Goal: Task Accomplishment & Management: Manage account settings

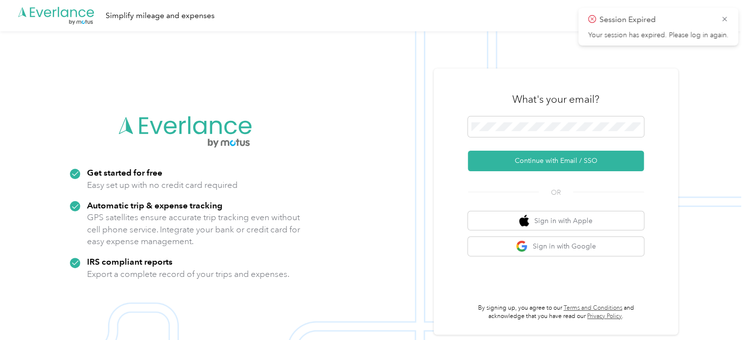
click at [585, 155] on button "Continue with Email / SSO" at bounding box center [556, 161] width 176 height 21
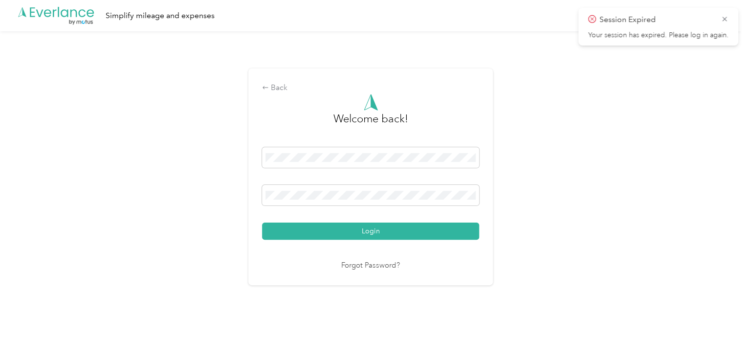
click at [383, 231] on button "Login" at bounding box center [370, 230] width 217 height 17
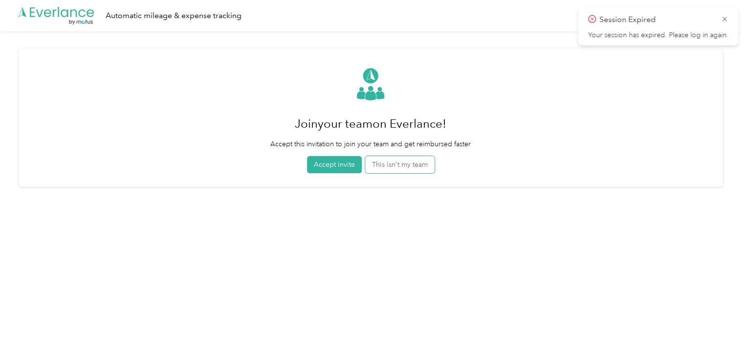
click at [385, 156] on button "This isn't my team" at bounding box center [399, 164] width 69 height 17
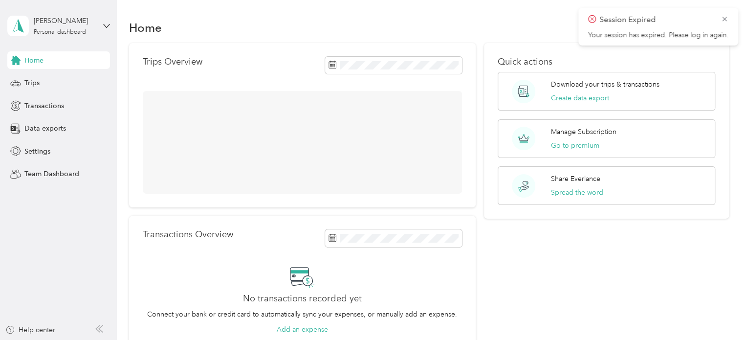
click at [23, 81] on div "Trips" at bounding box center [58, 83] width 103 height 18
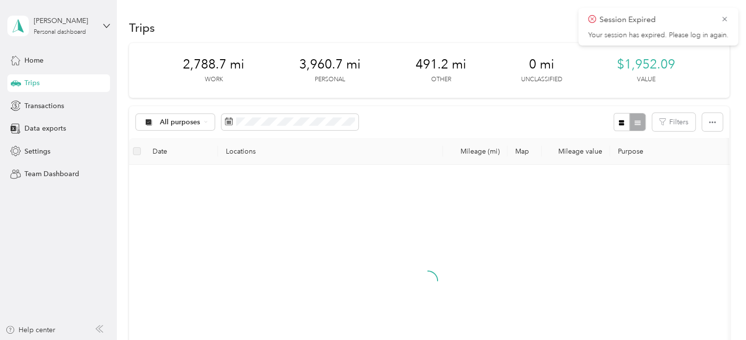
drag, startPoint x: 580, startPoint y: 114, endPoint x: 600, endPoint y: 117, distance: 20.7
click at [581, 114] on div "All purposes Filters" at bounding box center [429, 122] width 600 height 32
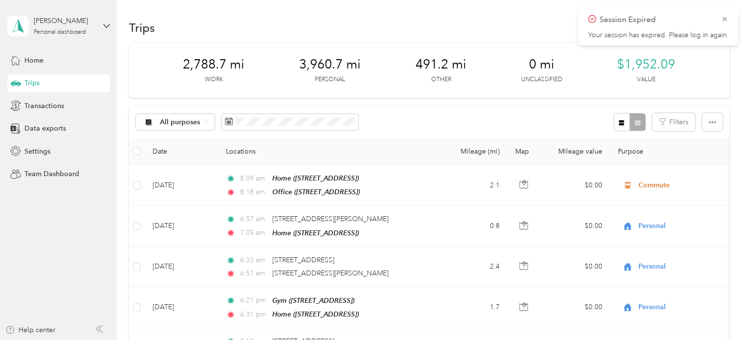
click at [618, 122] on icon "button" at bounding box center [621, 122] width 7 height 7
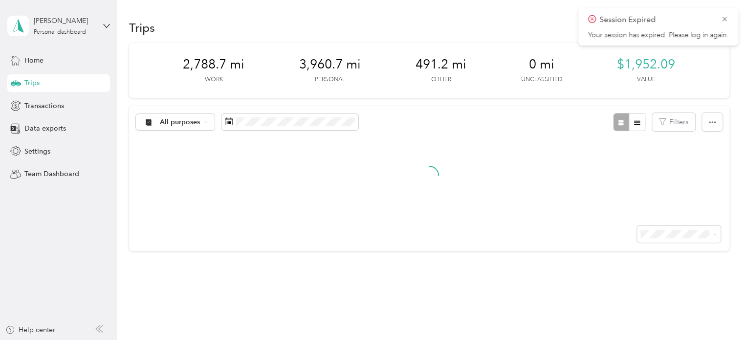
click at [723, 17] on icon at bounding box center [725, 19] width 8 height 9
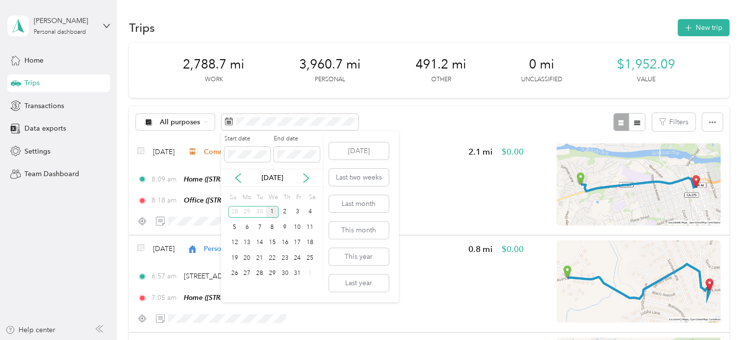
click at [270, 211] on div "1" at bounding box center [272, 212] width 13 height 12
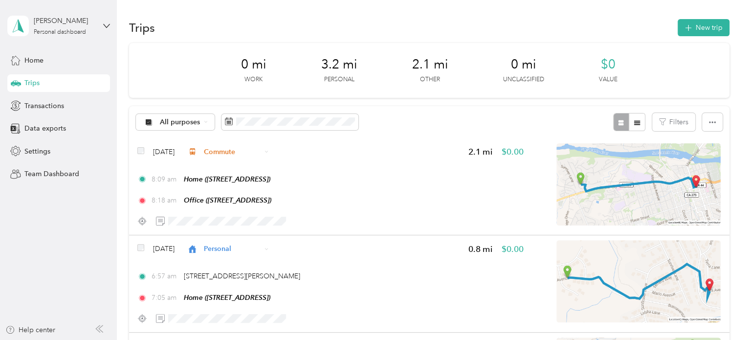
click at [271, 126] on span at bounding box center [289, 122] width 137 height 17
click at [298, 127] on span at bounding box center [289, 122] width 137 height 17
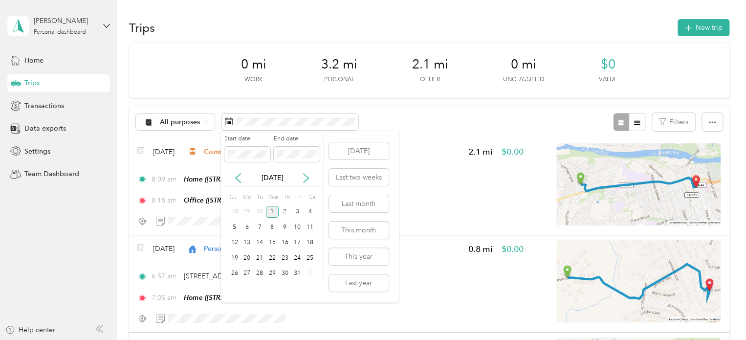
click at [235, 180] on icon at bounding box center [238, 178] width 10 height 10
click at [260, 277] on div "30" at bounding box center [259, 273] width 13 height 12
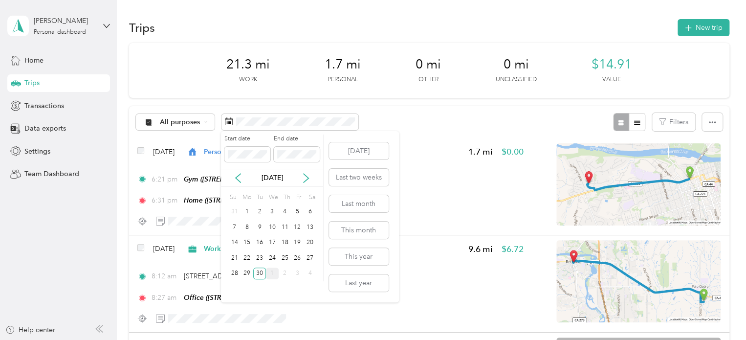
click at [243, 271] on div "29" at bounding box center [247, 273] width 13 height 12
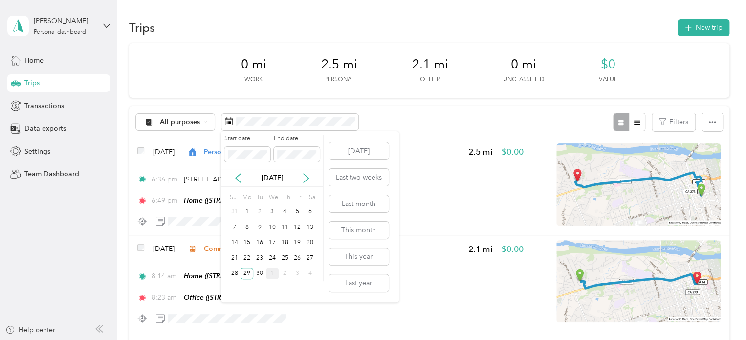
click at [231, 269] on div "28" at bounding box center [234, 273] width 13 height 12
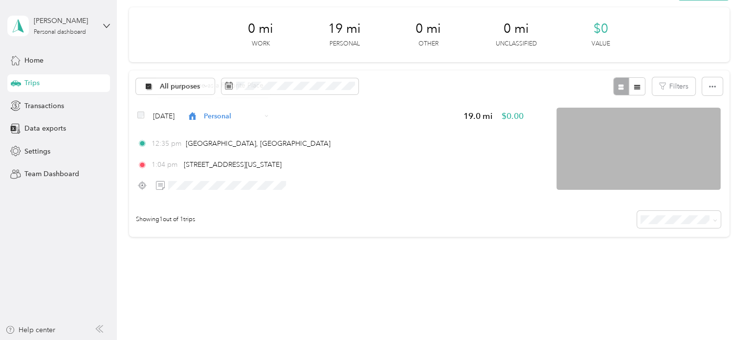
scroll to position [19, 0]
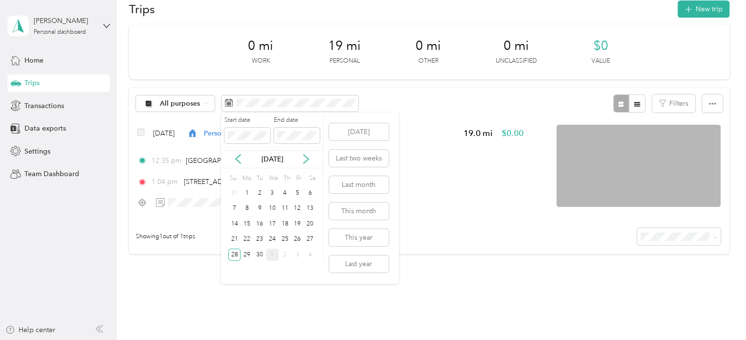
click at [306, 158] on icon at bounding box center [306, 159] width 10 height 10
click at [269, 192] on div "1" at bounding box center [272, 193] width 13 height 12
click at [270, 192] on div "1" at bounding box center [272, 193] width 13 height 12
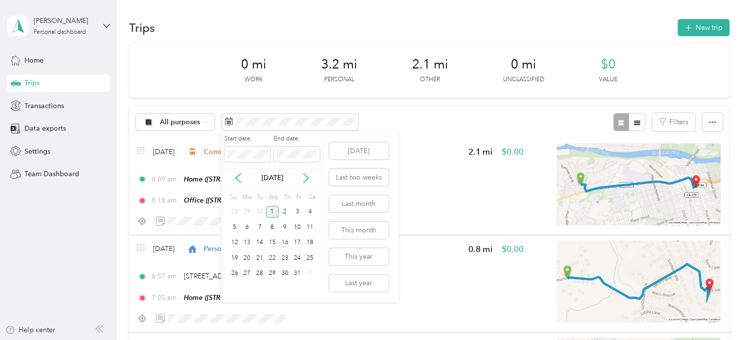
click at [236, 177] on icon at bounding box center [238, 178] width 5 height 9
click at [258, 273] on div "30" at bounding box center [259, 273] width 13 height 12
click at [260, 273] on div "30" at bounding box center [259, 273] width 13 height 12
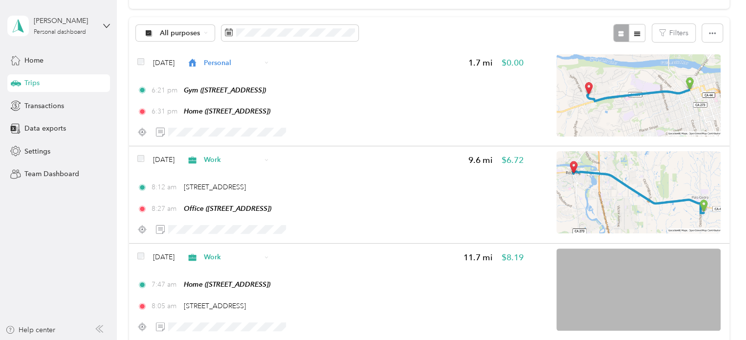
scroll to position [98, 0]
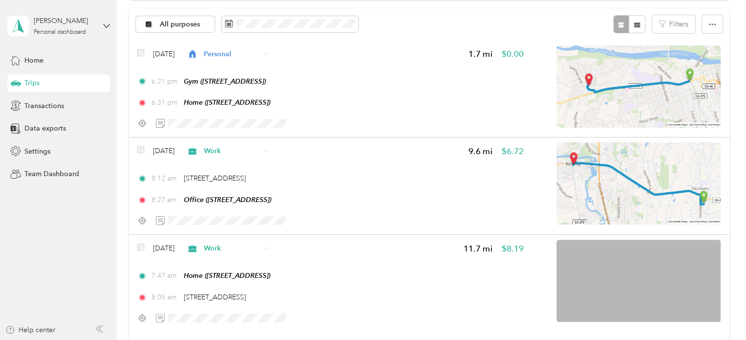
click at [233, 153] on span "Work" at bounding box center [232, 151] width 57 height 10
click at [242, 186] on span "Personal" at bounding box center [255, 183] width 58 height 10
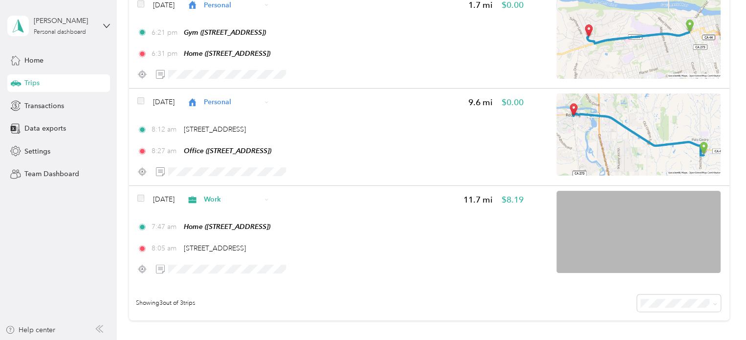
click at [228, 198] on span "Work" at bounding box center [232, 199] width 57 height 10
click at [249, 80] on span "Personal" at bounding box center [255, 77] width 58 height 10
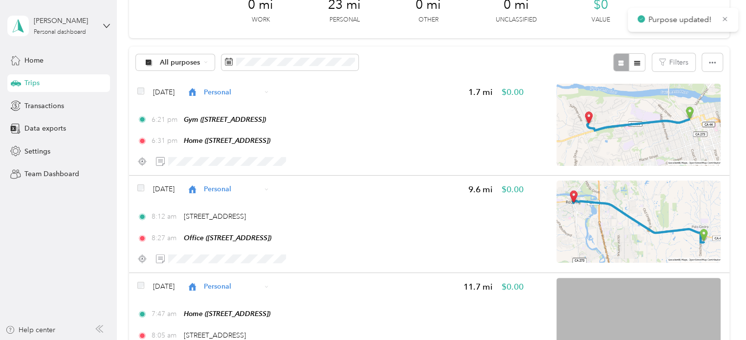
scroll to position [0, 0]
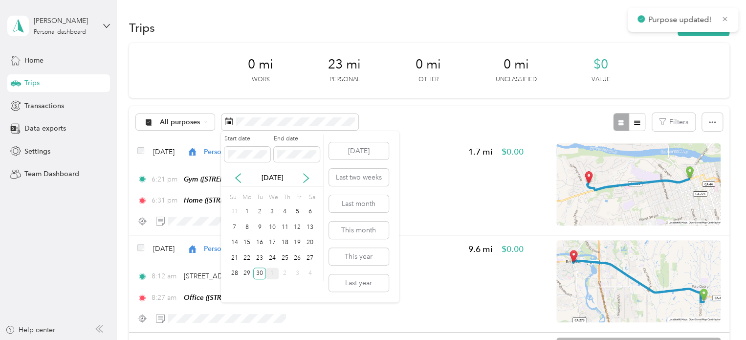
click at [250, 272] on div "29" at bounding box center [247, 273] width 13 height 12
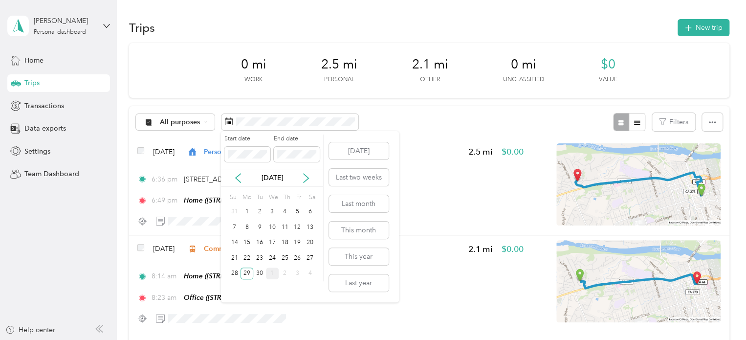
click at [239, 272] on div "28" at bounding box center [234, 273] width 13 height 12
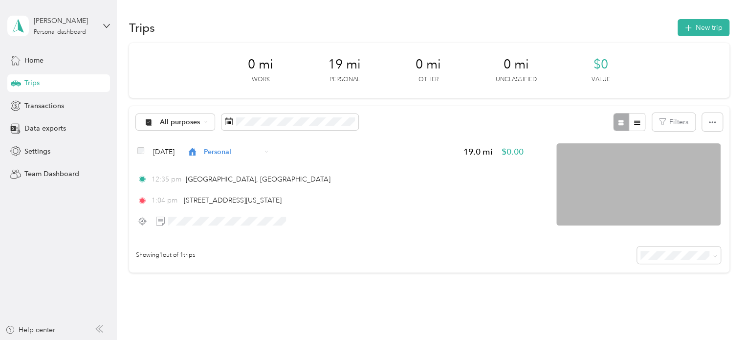
click at [305, 126] on span at bounding box center [289, 122] width 137 height 17
click at [299, 116] on span at bounding box center [289, 122] width 137 height 17
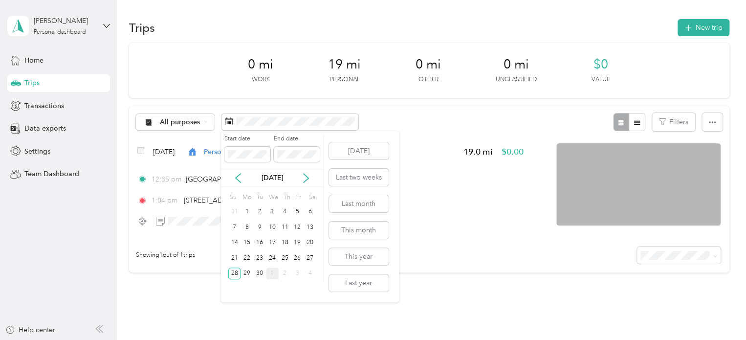
click at [308, 251] on div "27" at bounding box center [310, 258] width 13 height 16
click at [309, 251] on div "27" at bounding box center [310, 258] width 13 height 16
click at [310, 254] on div "27" at bounding box center [310, 258] width 13 height 12
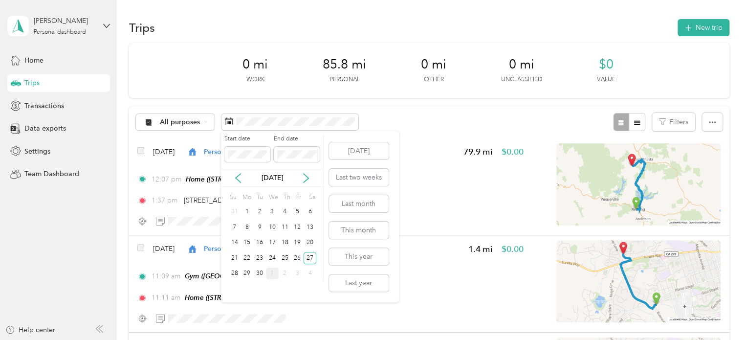
click at [297, 257] on div "26" at bounding box center [297, 258] width 13 height 12
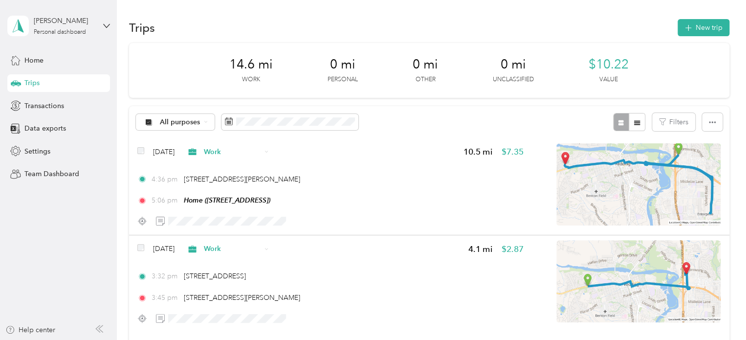
click at [421, 107] on div "All purposes Filters" at bounding box center [429, 122] width 600 height 32
click at [243, 153] on span "Work" at bounding box center [232, 152] width 57 height 10
click at [248, 183] on span "Personal" at bounding box center [255, 186] width 58 height 10
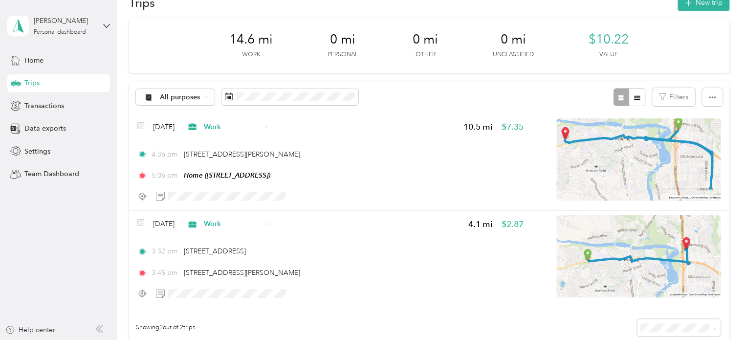
scroll to position [49, 0]
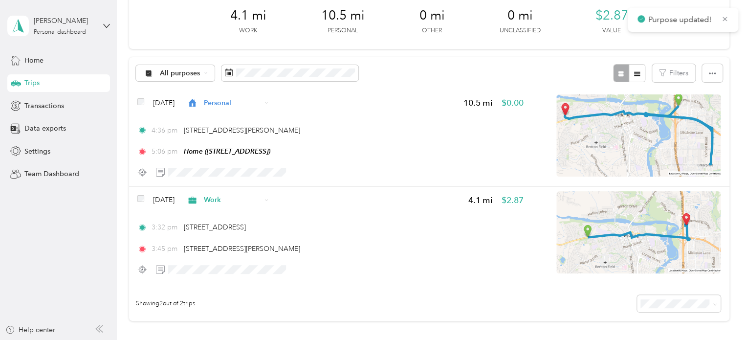
click at [235, 200] on span "Work" at bounding box center [232, 200] width 57 height 10
click at [250, 81] on li "Personal" at bounding box center [246, 78] width 89 height 17
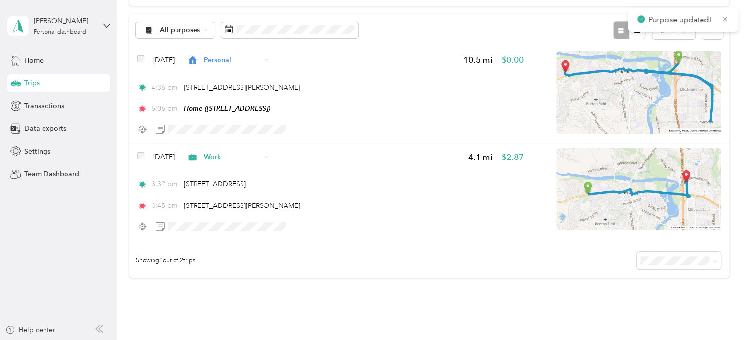
scroll to position [0, 0]
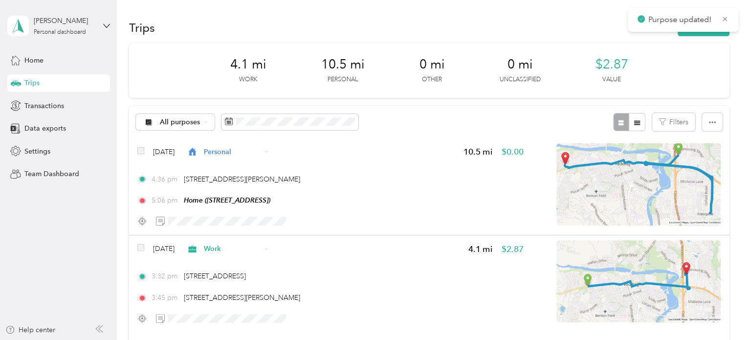
click at [305, 126] on span at bounding box center [289, 122] width 137 height 17
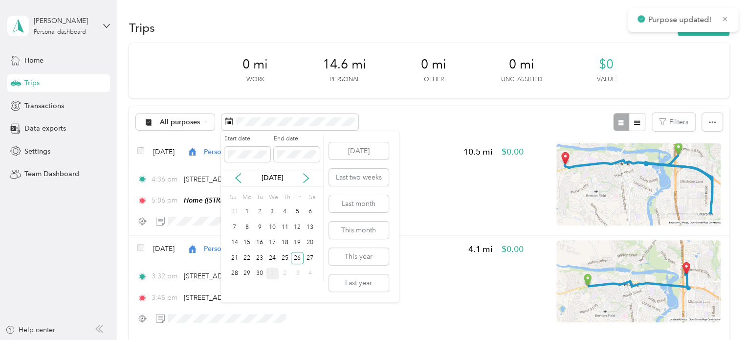
click at [285, 258] on div "25" at bounding box center [285, 258] width 13 height 12
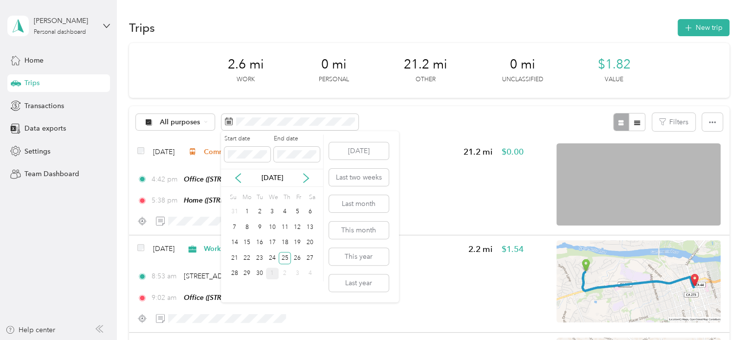
click at [270, 259] on div "24" at bounding box center [272, 258] width 13 height 12
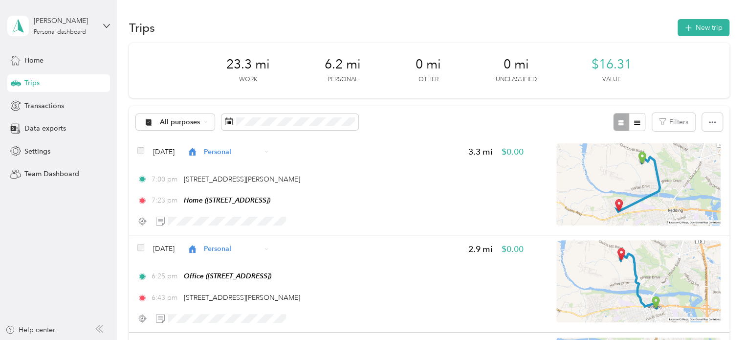
click at [254, 154] on span "Personal" at bounding box center [232, 152] width 57 height 10
click at [440, 123] on div "All purposes Filters" at bounding box center [429, 122] width 600 height 32
click at [311, 127] on span at bounding box center [289, 122] width 137 height 17
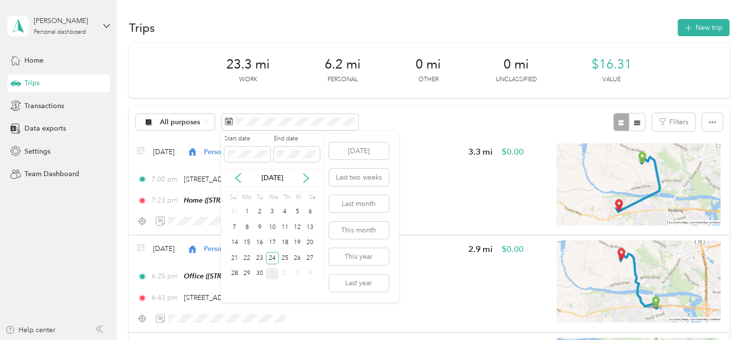
click at [260, 257] on div "23" at bounding box center [259, 258] width 13 height 12
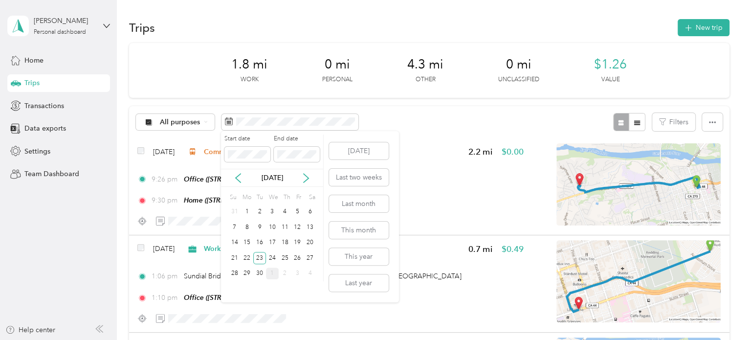
click at [247, 255] on div "22" at bounding box center [247, 258] width 13 height 12
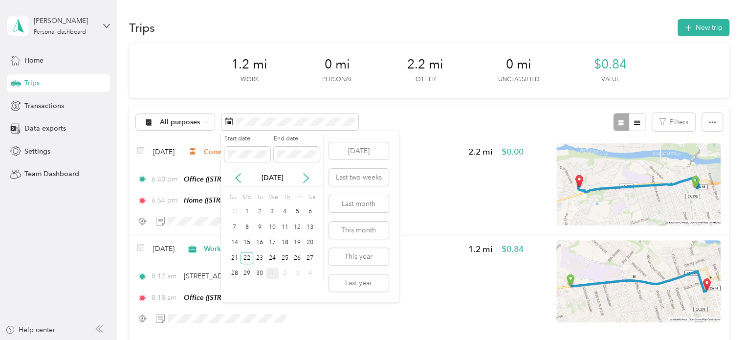
click at [237, 259] on div "21" at bounding box center [234, 258] width 13 height 12
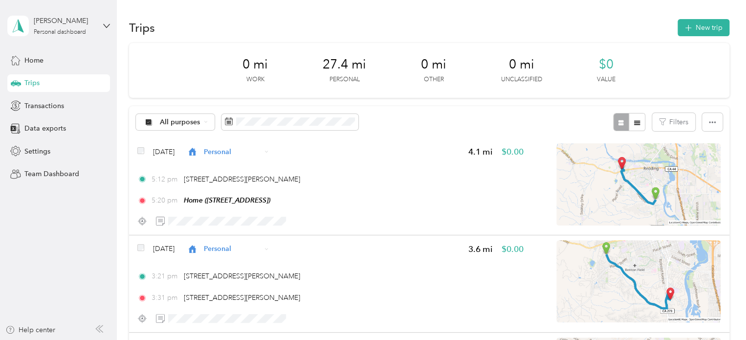
drag, startPoint x: 409, startPoint y: 103, endPoint x: 406, endPoint y: 107, distance: 5.0
click at [299, 127] on span at bounding box center [289, 122] width 137 height 17
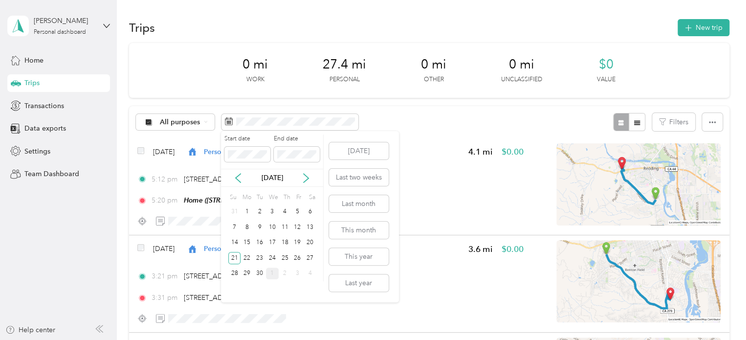
click at [308, 241] on div "20" at bounding box center [310, 243] width 13 height 12
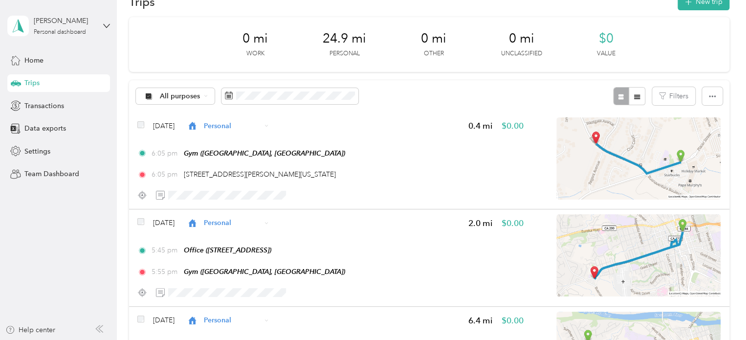
scroll to position [49, 0]
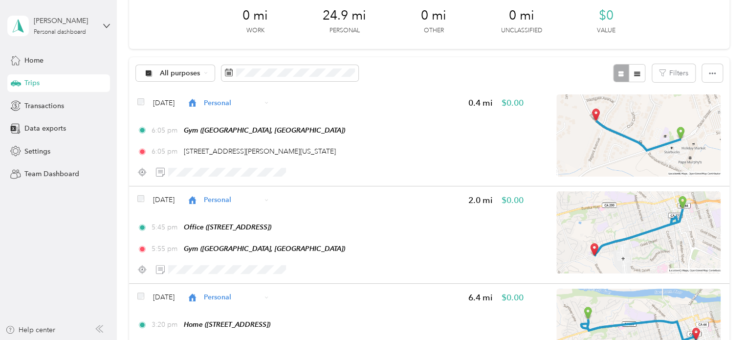
click at [417, 59] on div "All purposes Filters" at bounding box center [429, 73] width 600 height 32
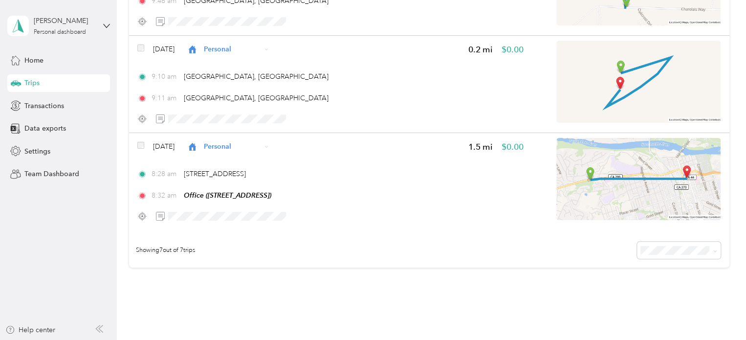
scroll to position [651, 0]
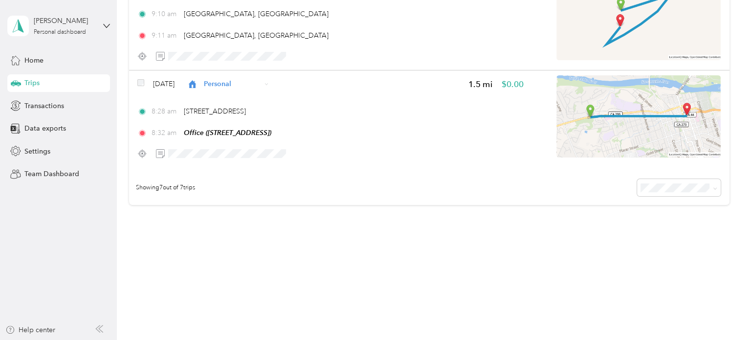
click at [254, 84] on span "Personal" at bounding box center [232, 84] width 57 height 10
click at [248, 225] on li "Commute" at bounding box center [246, 221] width 89 height 17
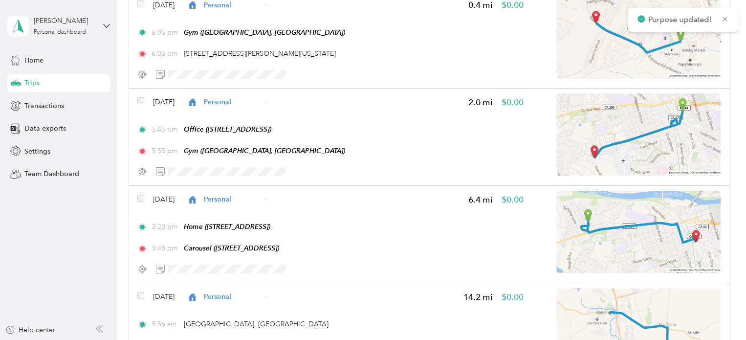
scroll to position [0, 0]
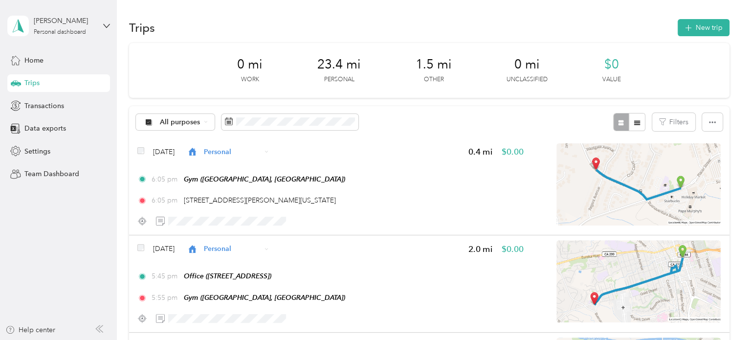
click at [306, 116] on span at bounding box center [289, 122] width 137 height 17
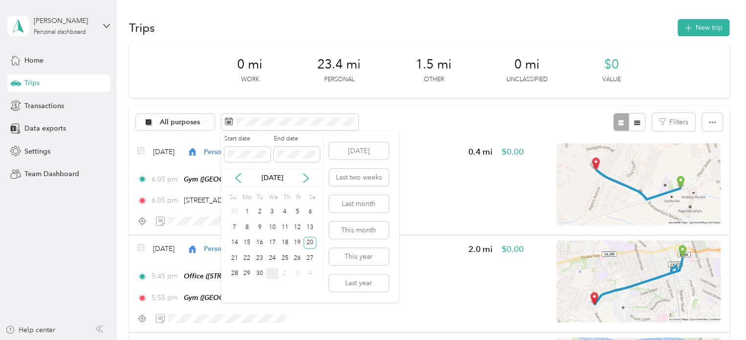
click at [302, 243] on div "19" at bounding box center [297, 243] width 13 height 12
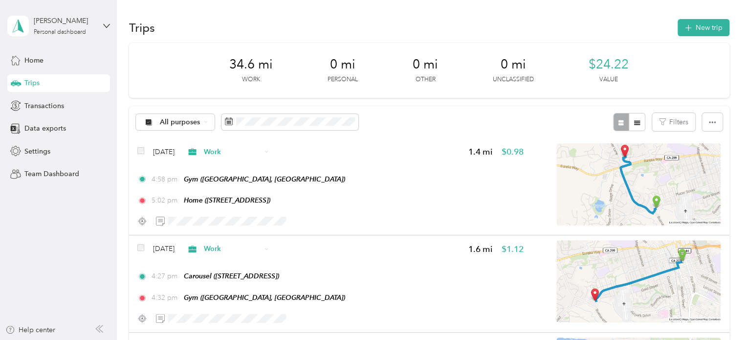
click at [411, 117] on div "All purposes Filters" at bounding box center [429, 122] width 600 height 32
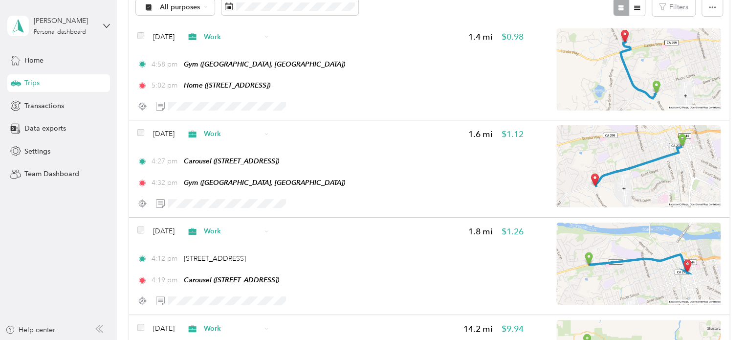
scroll to position [98, 0]
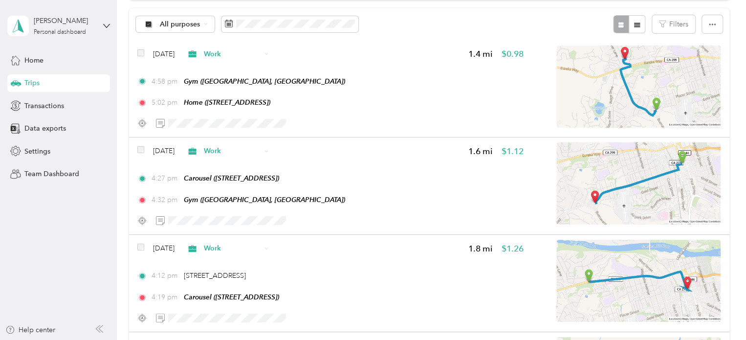
click at [242, 53] on span "Work" at bounding box center [232, 54] width 57 height 10
click at [245, 92] on ol "Work Personal Architecture Other Charity Medical Moving Commute" at bounding box center [246, 128] width 89 height 137
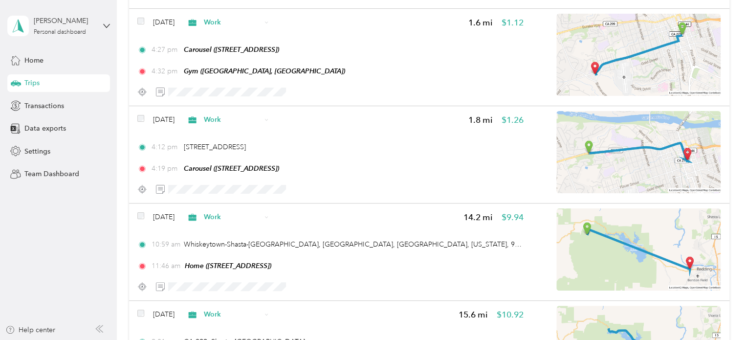
scroll to position [244, 0]
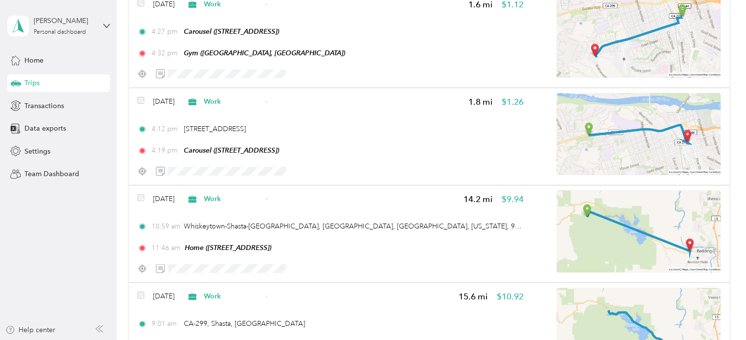
click at [230, 201] on span "Work" at bounding box center [232, 199] width 57 height 10
click at [242, 74] on span "Personal" at bounding box center [255, 78] width 58 height 10
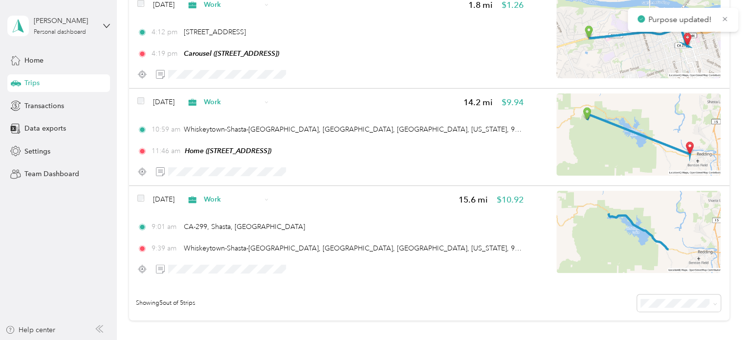
scroll to position [342, 0]
click at [226, 204] on div "Work" at bounding box center [227, 198] width 89 height 17
click at [241, 80] on li "Personal" at bounding box center [246, 77] width 89 height 17
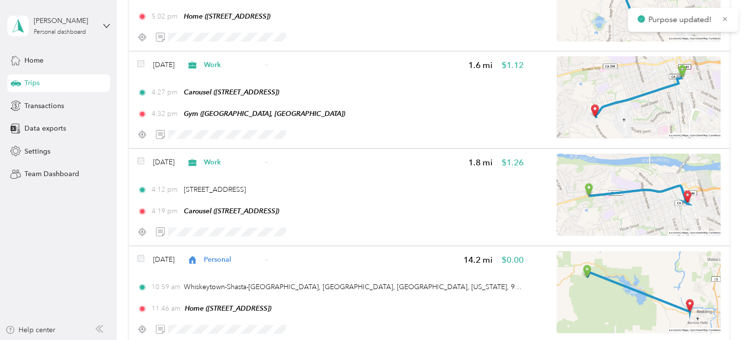
scroll to position [0, 0]
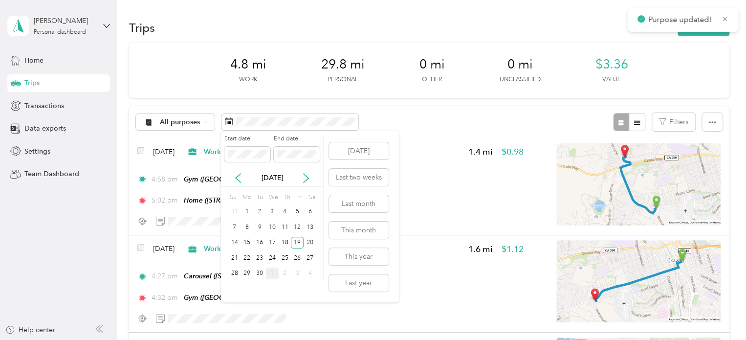
click at [285, 240] on div "18" at bounding box center [285, 243] width 13 height 12
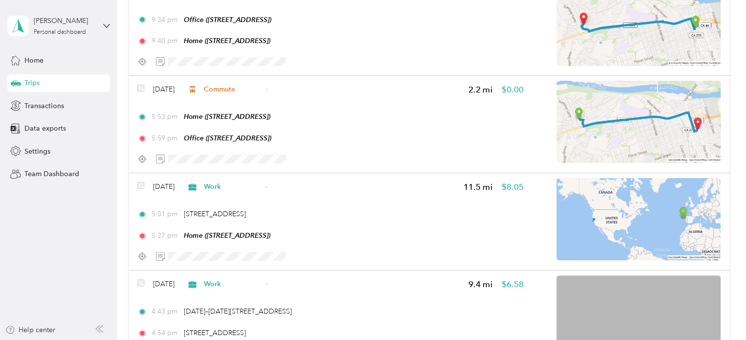
scroll to position [244, 0]
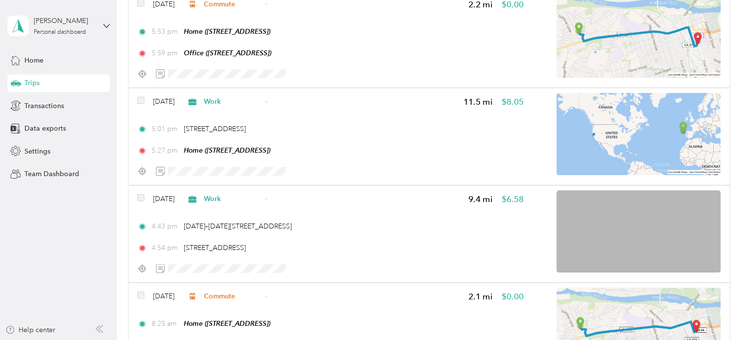
click at [223, 103] on span "Work" at bounding box center [232, 101] width 57 height 10
click at [247, 137] on span "Personal" at bounding box center [255, 137] width 58 height 10
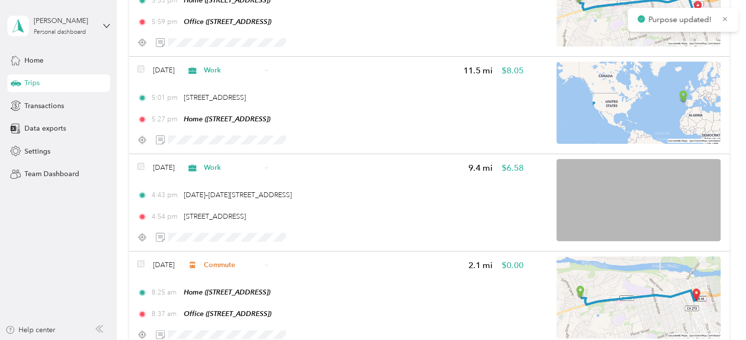
scroll to position [293, 0]
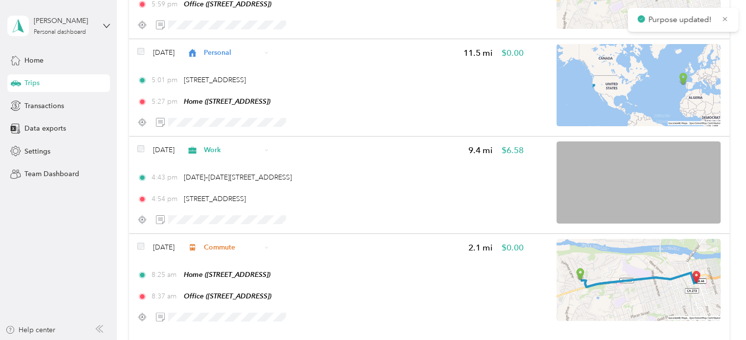
click at [235, 152] on span "Work" at bounding box center [232, 150] width 57 height 10
click at [248, 190] on ol "Work Personal Architecture Other Charity Medical Moving Commute" at bounding box center [246, 227] width 89 height 137
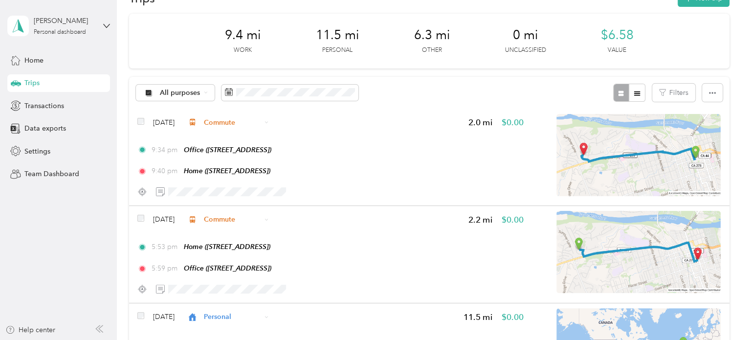
scroll to position [0, 0]
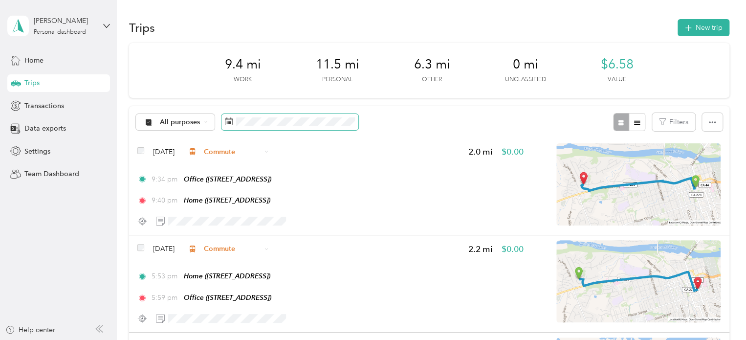
click at [285, 126] on span at bounding box center [289, 122] width 137 height 17
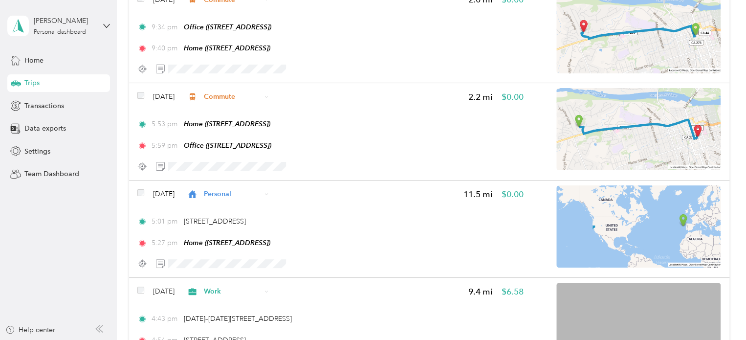
scroll to position [244, 0]
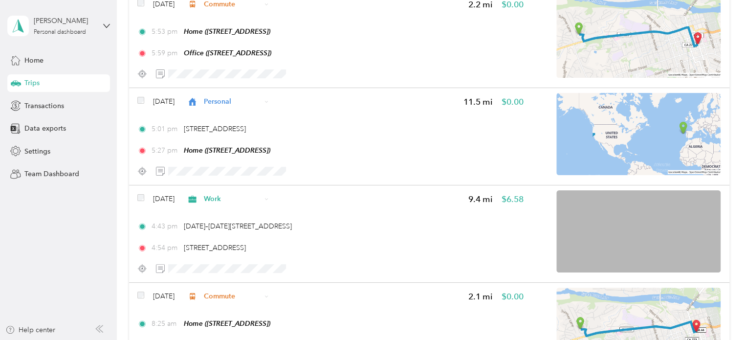
click at [217, 203] on span "Work" at bounding box center [223, 199] width 75 height 10
click at [251, 81] on li "Personal" at bounding box center [246, 77] width 89 height 17
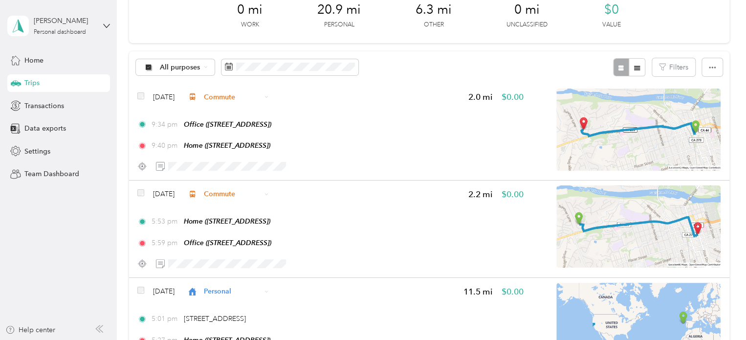
scroll to position [0, 0]
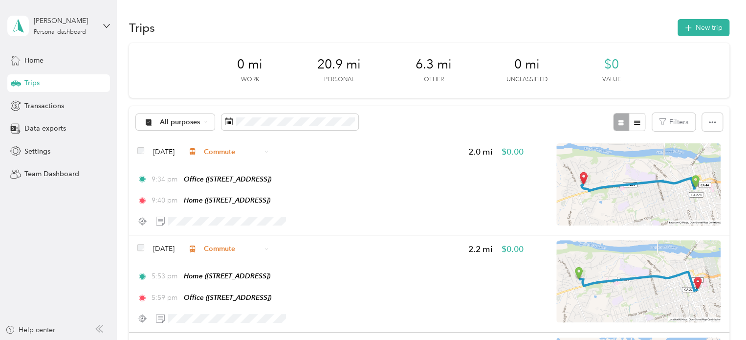
click at [310, 126] on span at bounding box center [289, 122] width 137 height 17
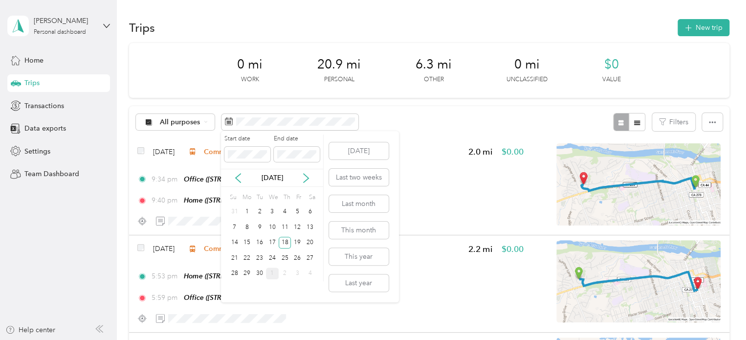
click at [272, 240] on div "17" at bounding box center [272, 243] width 13 height 12
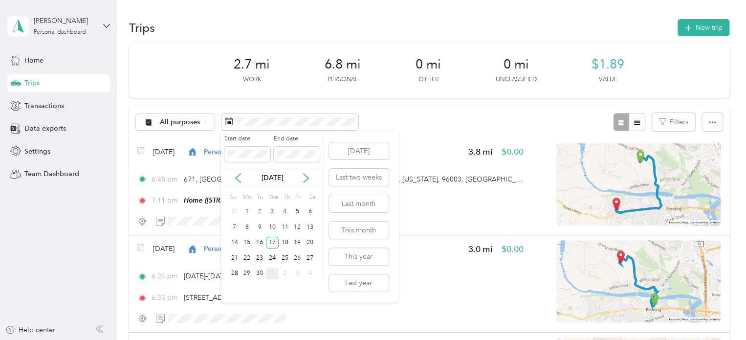
click at [259, 242] on div "16" at bounding box center [259, 243] width 13 height 12
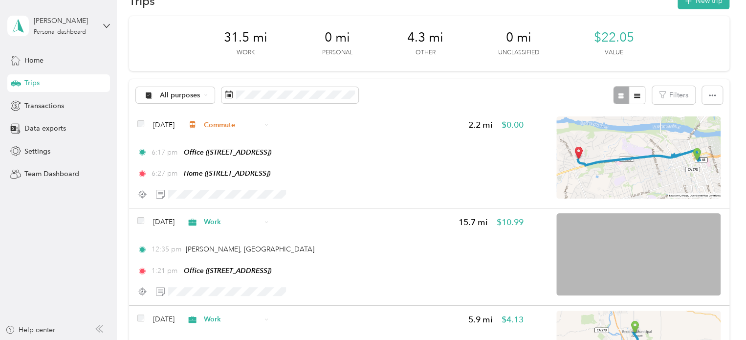
scroll to position [49, 0]
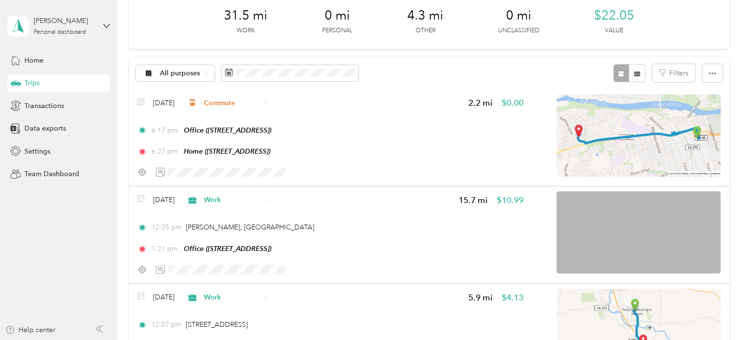
click at [510, 74] on div "All purposes Filters" at bounding box center [429, 73] width 600 height 32
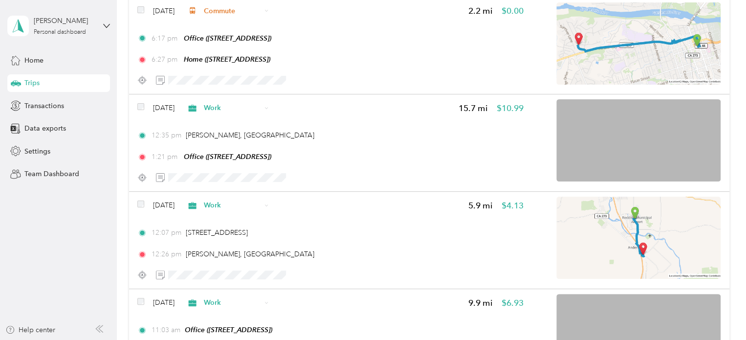
scroll to position [0, 0]
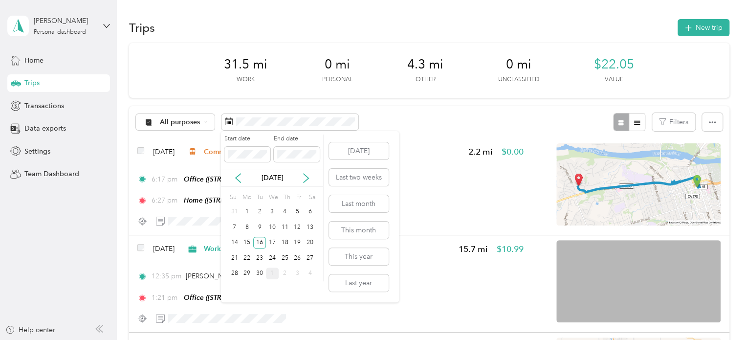
click at [244, 244] on div "15" at bounding box center [247, 243] width 13 height 12
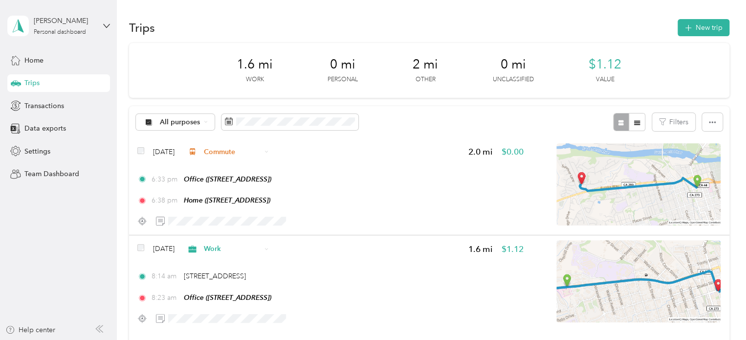
click at [439, 113] on div "All purposes Filters" at bounding box center [429, 122] width 600 height 32
click at [225, 250] on span "Work" at bounding box center [232, 248] width 57 height 10
click at [244, 228] on span "Commute" at bounding box center [255, 230] width 58 height 10
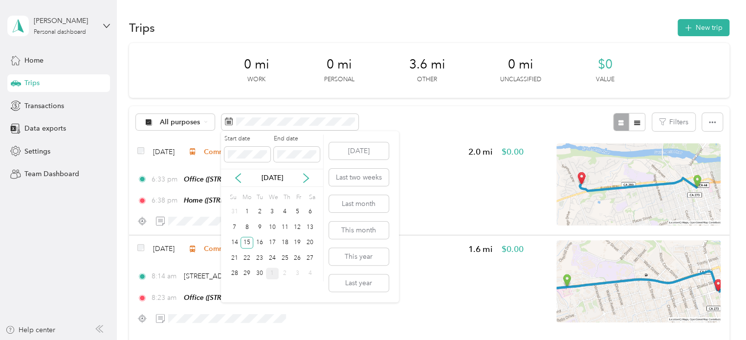
click at [234, 241] on div "14" at bounding box center [234, 243] width 13 height 12
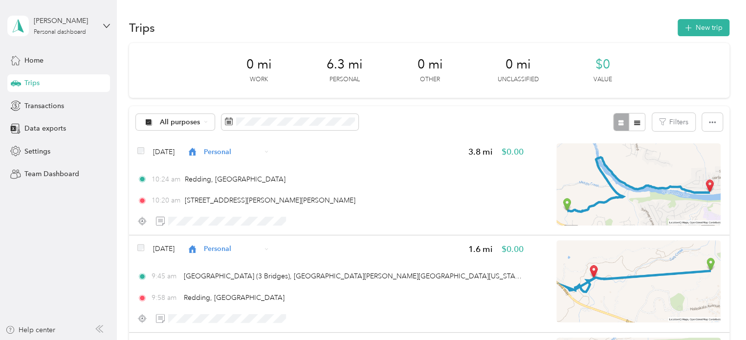
click at [445, 120] on div "All purposes Filters" at bounding box center [429, 122] width 600 height 32
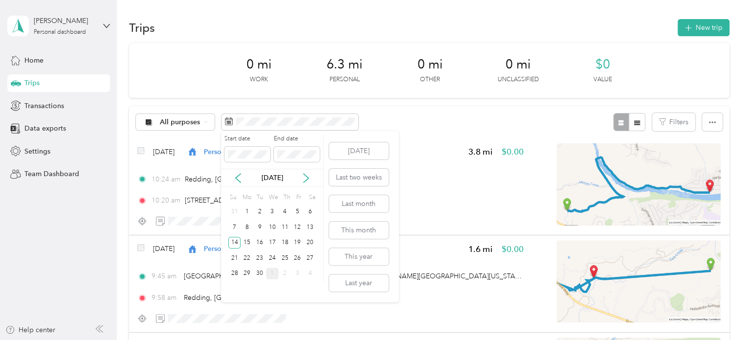
click at [311, 228] on div "13" at bounding box center [310, 227] width 13 height 12
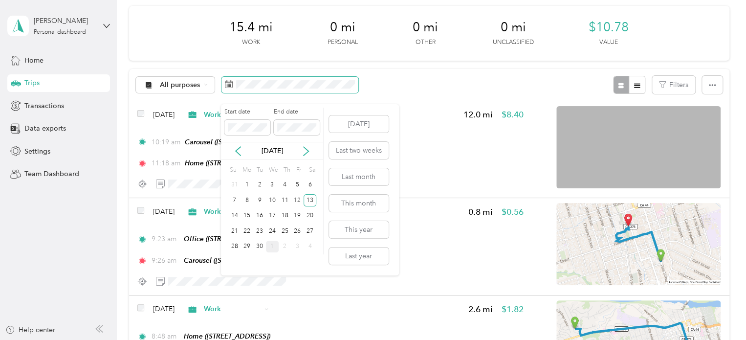
scroll to position [98, 0]
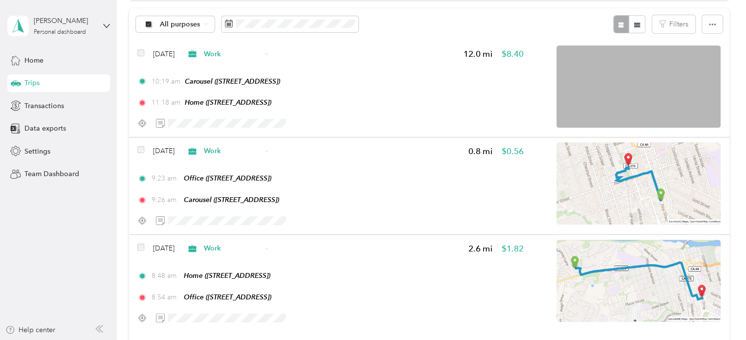
click at [459, 21] on div "All purposes Filters" at bounding box center [429, 24] width 600 height 32
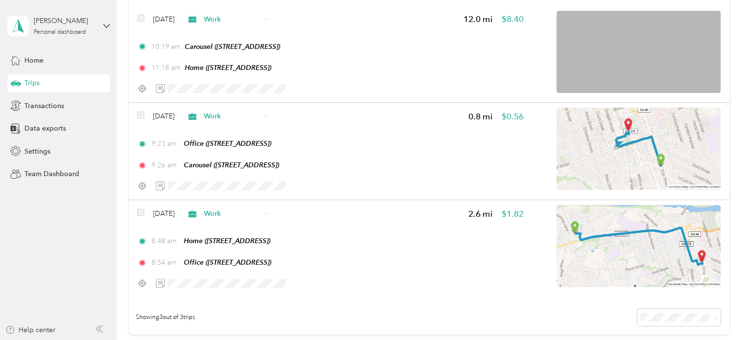
scroll to position [66, 0]
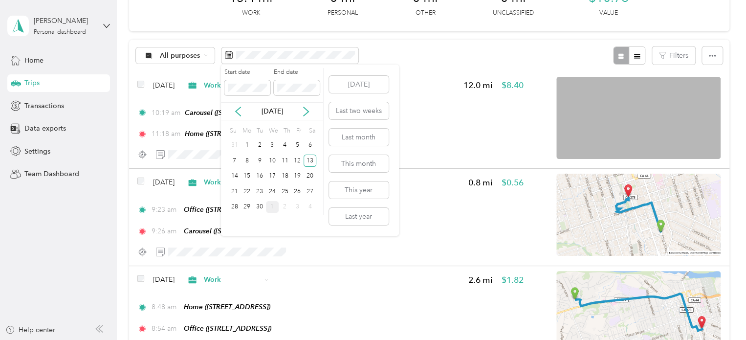
click at [293, 161] on div "12" at bounding box center [297, 160] width 13 height 12
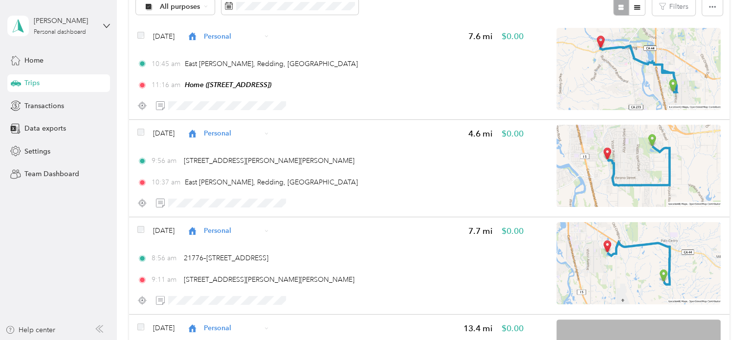
scroll to position [18, 0]
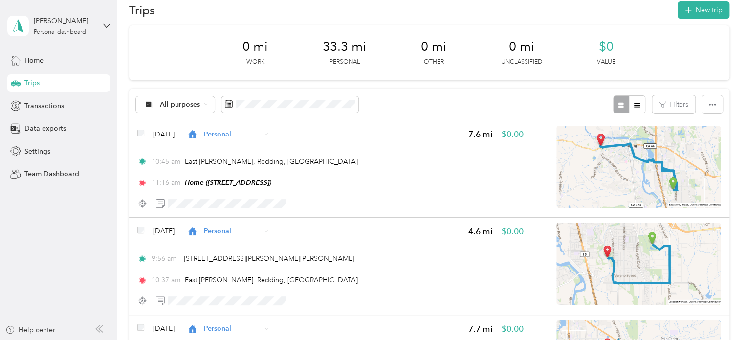
click at [408, 88] on div "All purposes Filters" at bounding box center [429, 104] width 600 height 32
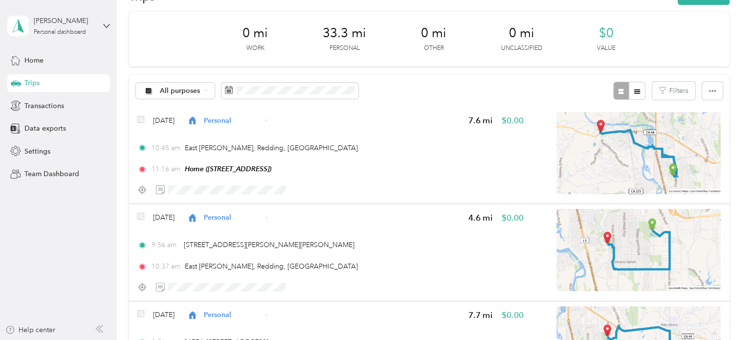
scroll to position [0, 0]
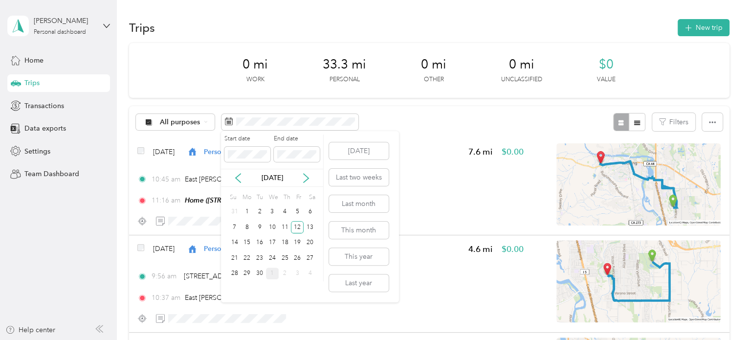
click at [285, 228] on div "11" at bounding box center [285, 227] width 13 height 12
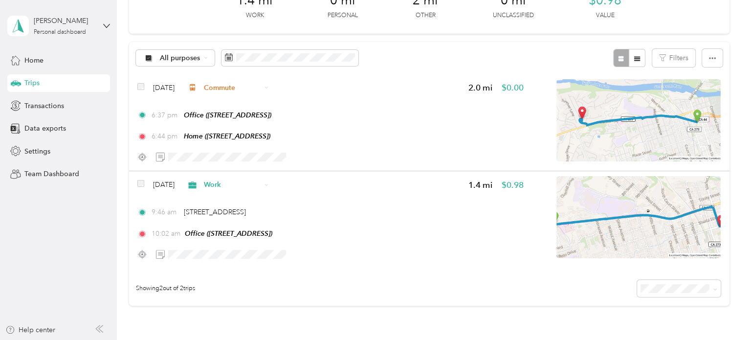
scroll to position [49, 0]
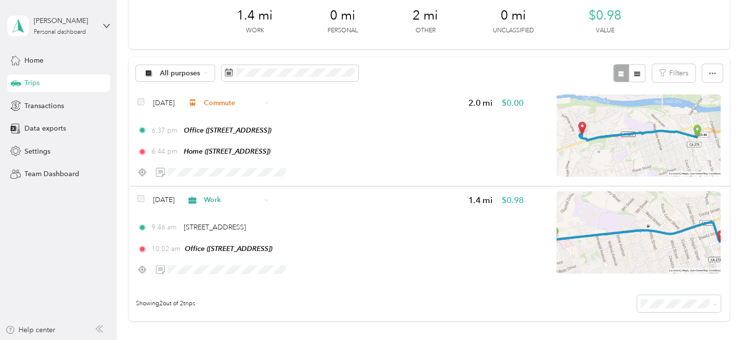
click at [260, 198] on span "Work" at bounding box center [232, 200] width 57 height 10
click at [243, 181] on span "Commute" at bounding box center [255, 181] width 58 height 10
click at [298, 77] on span at bounding box center [289, 73] width 137 height 17
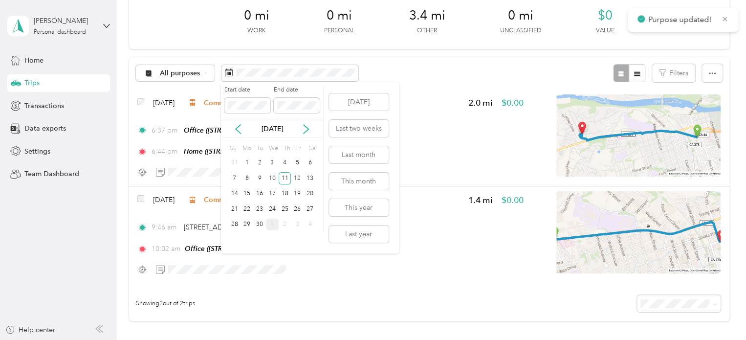
click at [272, 180] on div "10" at bounding box center [272, 178] width 13 height 12
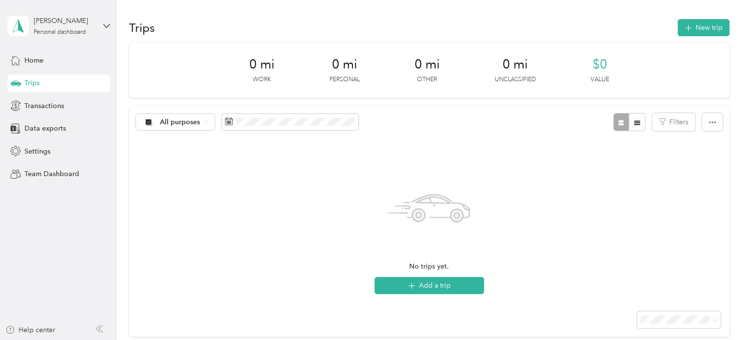
drag, startPoint x: 320, startPoint y: 134, endPoint x: 322, endPoint y: 126, distance: 8.5
click at [321, 129] on div "All purposes Filters" at bounding box center [429, 122] width 600 height 32
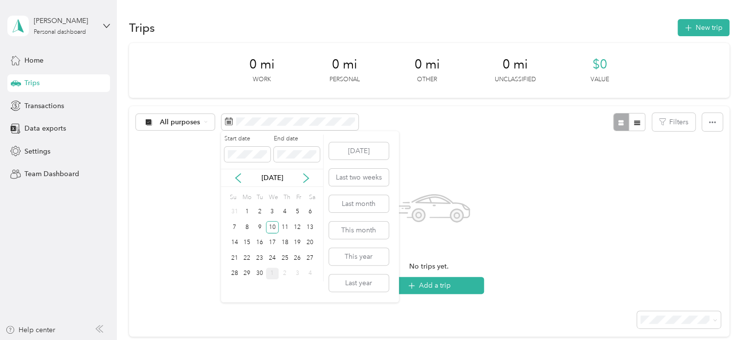
click at [254, 226] on div "9" at bounding box center [259, 227] width 13 height 12
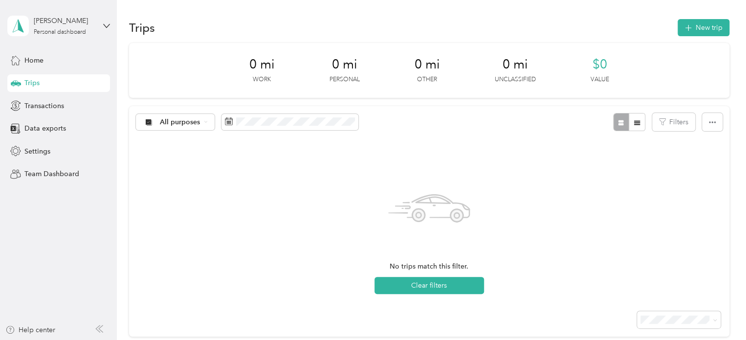
click at [64, 32] on div "Personal dashboard" at bounding box center [60, 32] width 52 height 6
click at [70, 81] on div "Log out" at bounding box center [137, 78] width 247 height 17
